Goal: Information Seeking & Learning: Find specific page/section

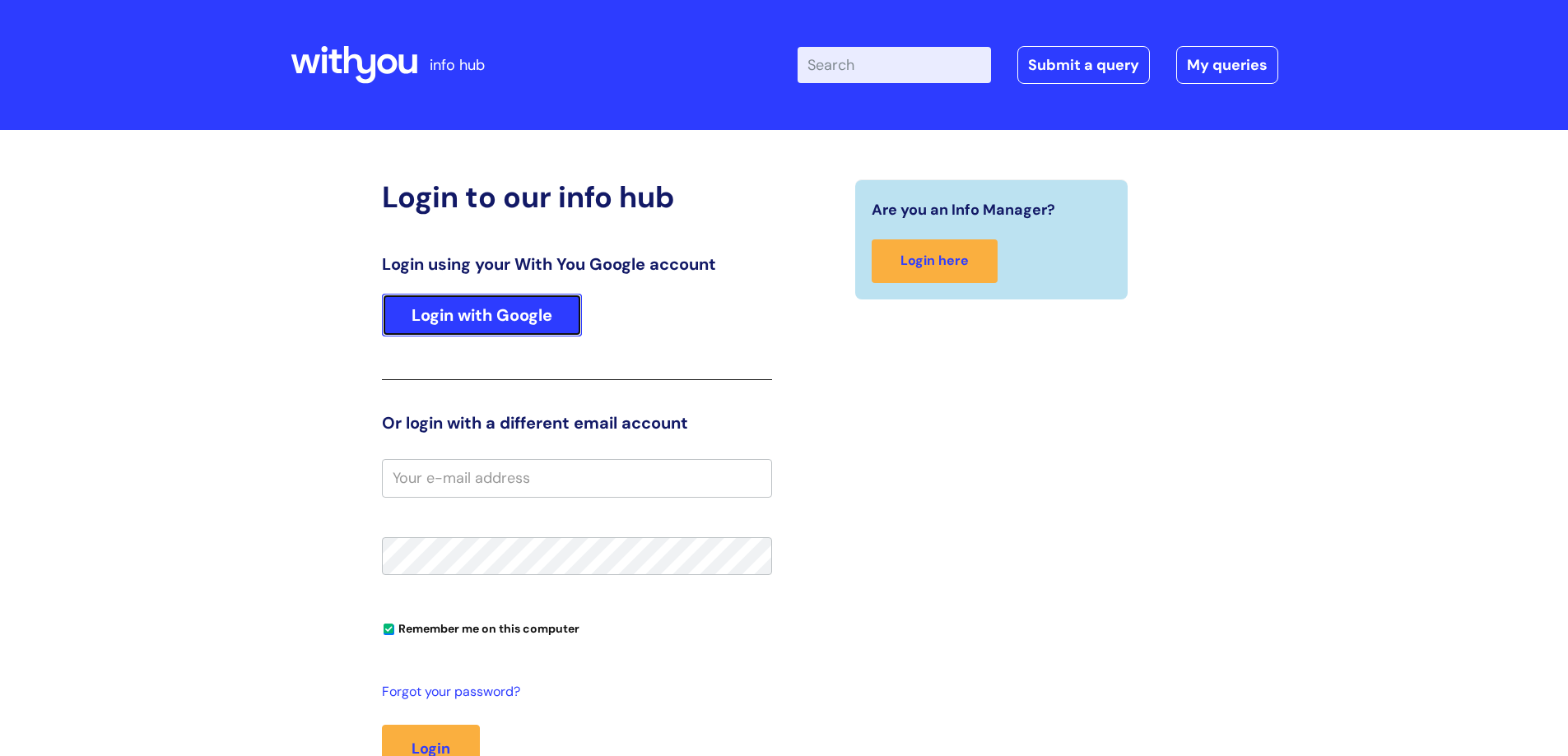
click at [470, 314] on link "Login with Google" at bounding box center [482, 315] width 200 height 43
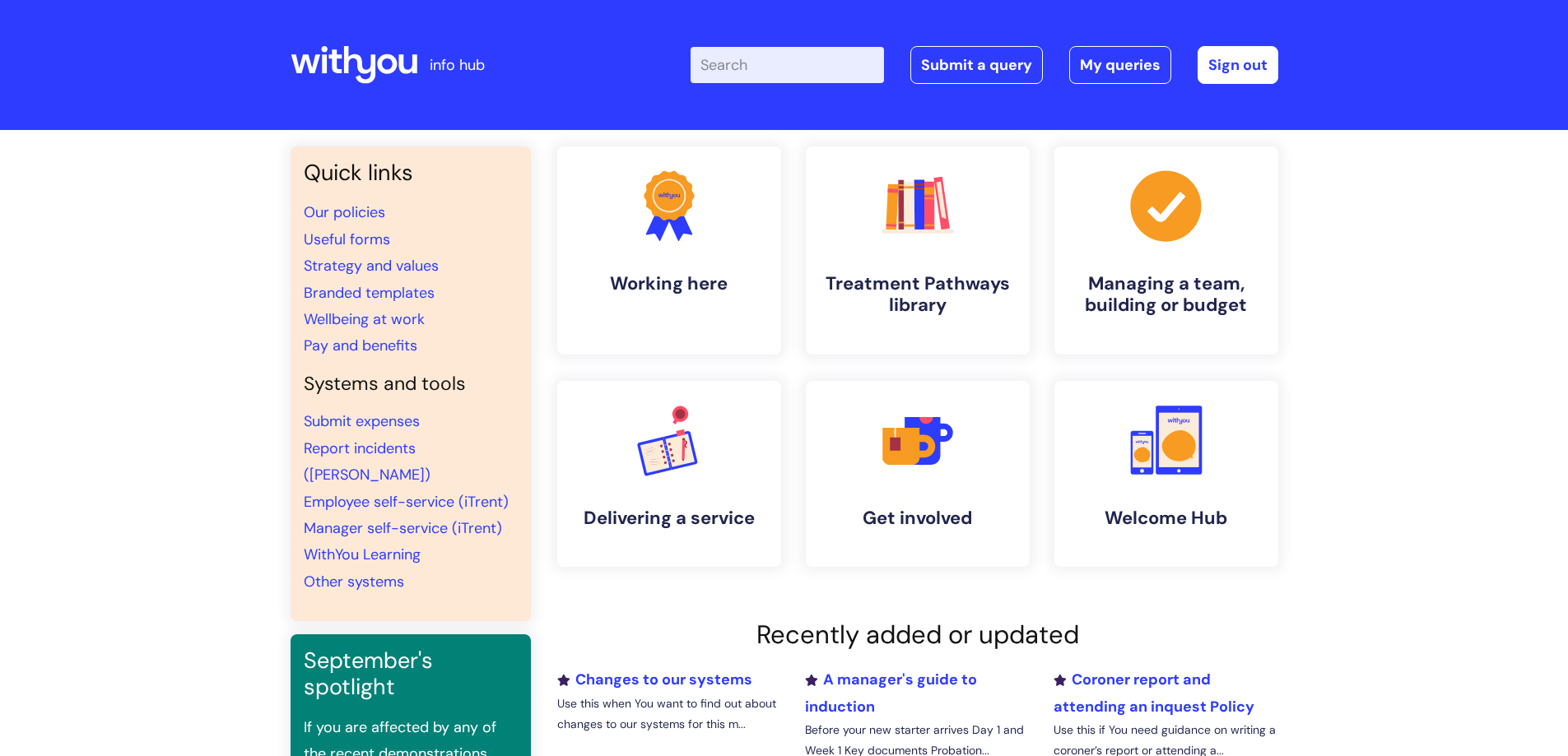
click at [787, 69] on input "Enter your search term here..." at bounding box center [787, 65] width 194 height 37
click at [353, 217] on link "Our policies" at bounding box center [344, 212] width 81 height 20
